Goal: Navigation & Orientation: Find specific page/section

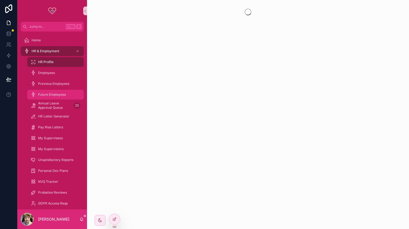
click at [51, 92] on div "Future Employees" at bounding box center [55, 94] width 50 height 9
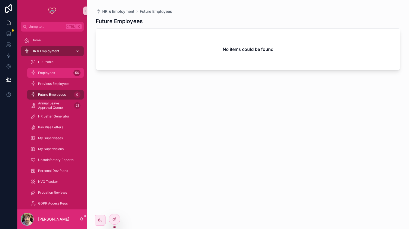
click at [50, 74] on span "Employees" at bounding box center [46, 73] width 17 height 4
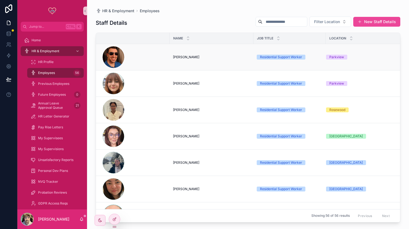
click at [183, 56] on span "[PERSON_NAME]" at bounding box center [186, 57] width 26 height 4
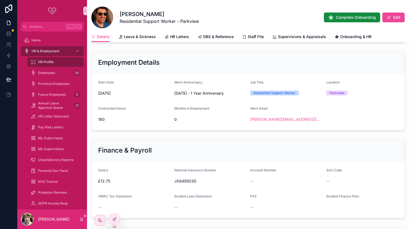
scroll to position [273, 0]
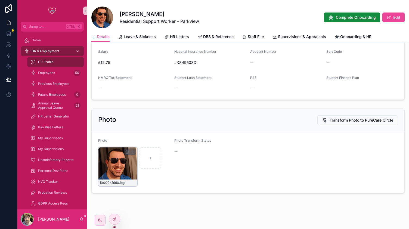
click at [116, 160] on div "1000041990 .jpg" at bounding box center [117, 166] width 39 height 39
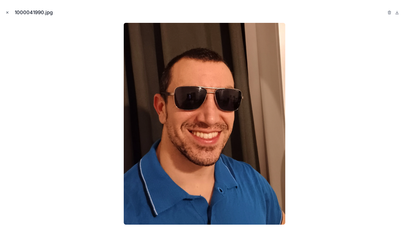
click at [8, 13] on icon "Close modal" at bounding box center [7, 13] width 4 height 4
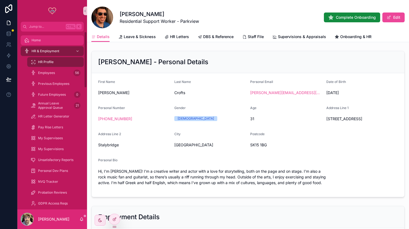
click at [40, 37] on div "Home" at bounding box center [52, 40] width 57 height 9
